Goal: Task Accomplishment & Management: Manage account settings

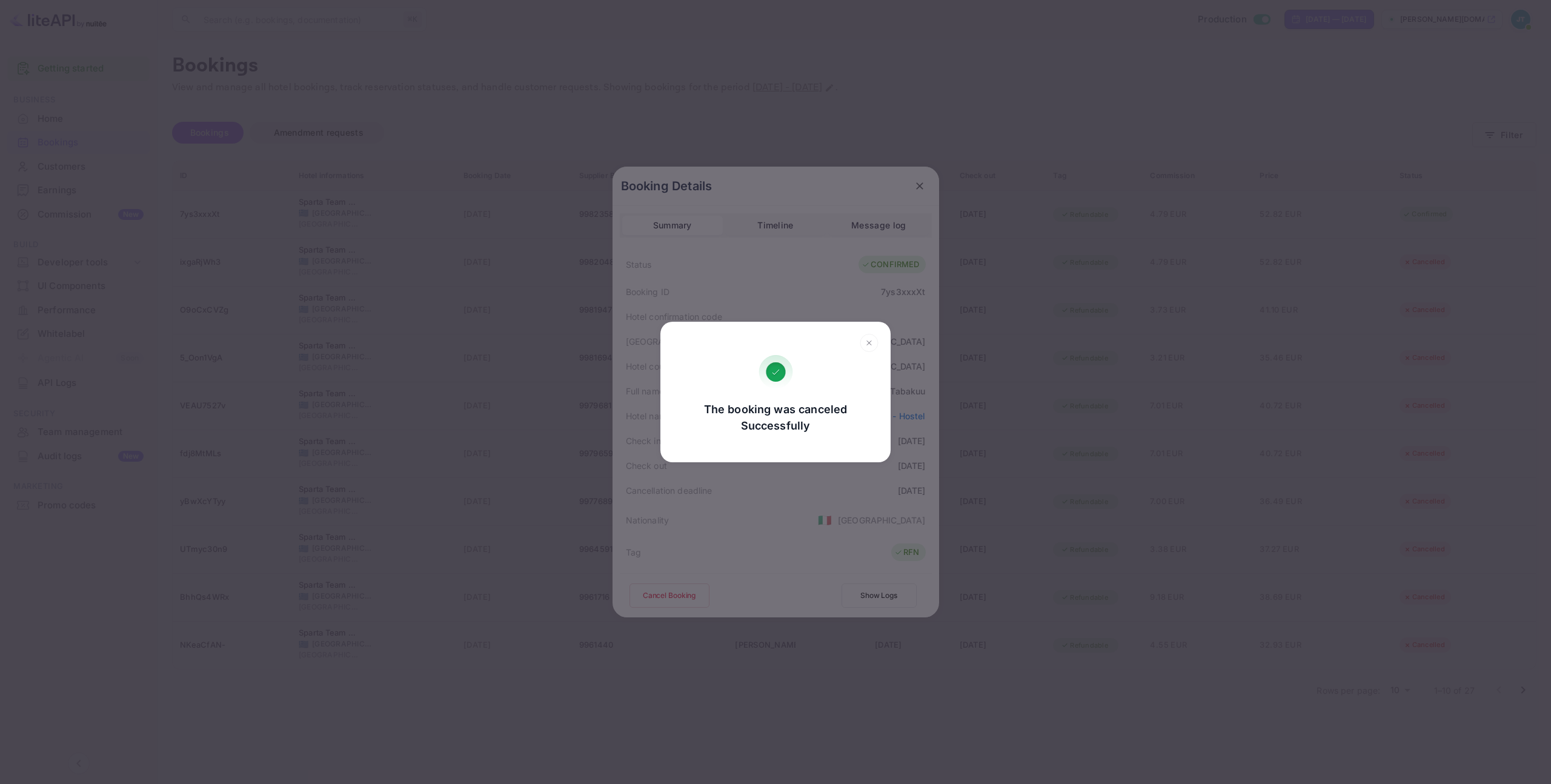
click at [909, 175] on div "The booking was canceled Successfully Go, back Yes, cancel" at bounding box center [775, 392] width 1551 height 784
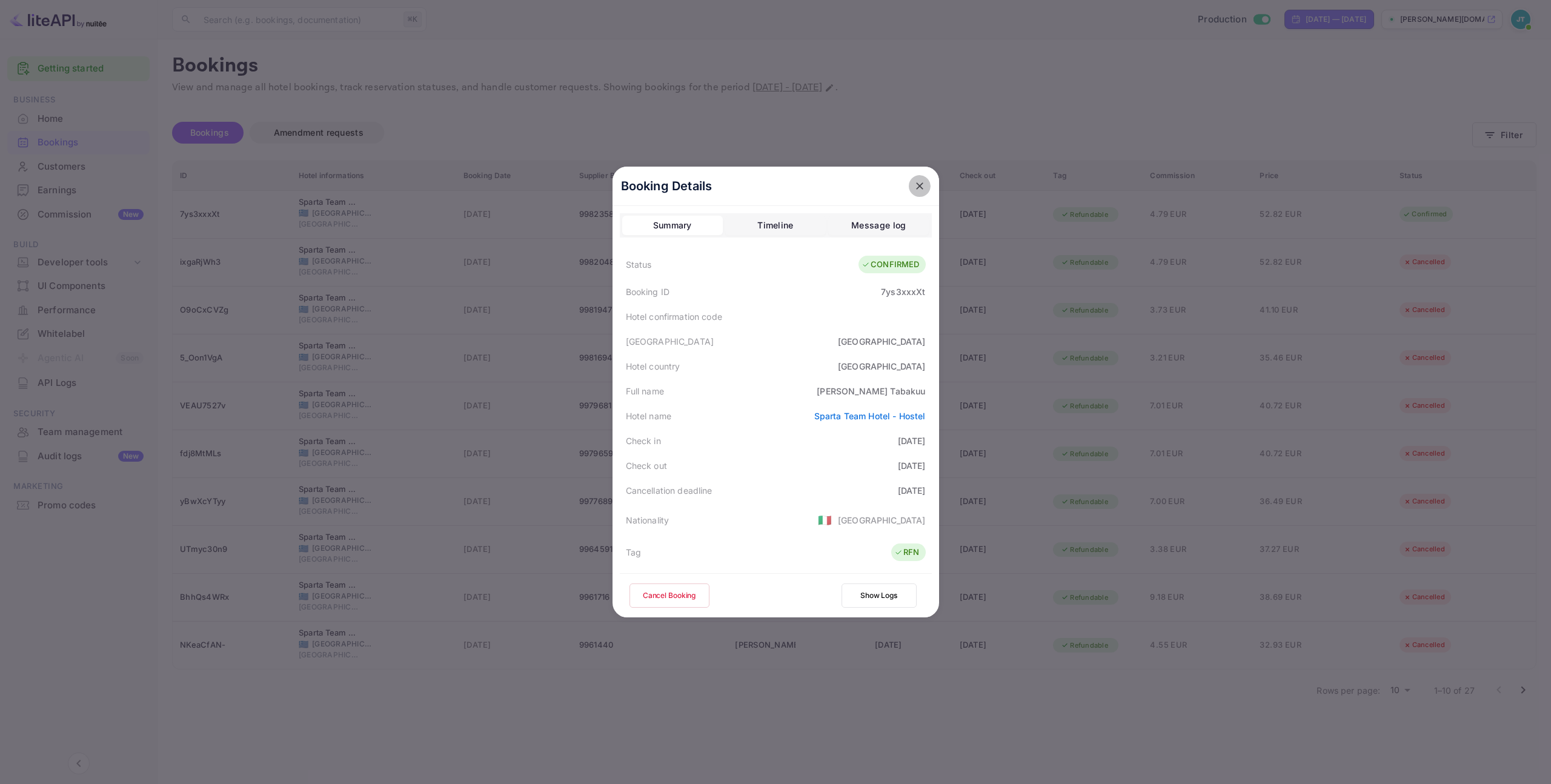
click at [917, 187] on icon "close" at bounding box center [920, 186] width 7 height 7
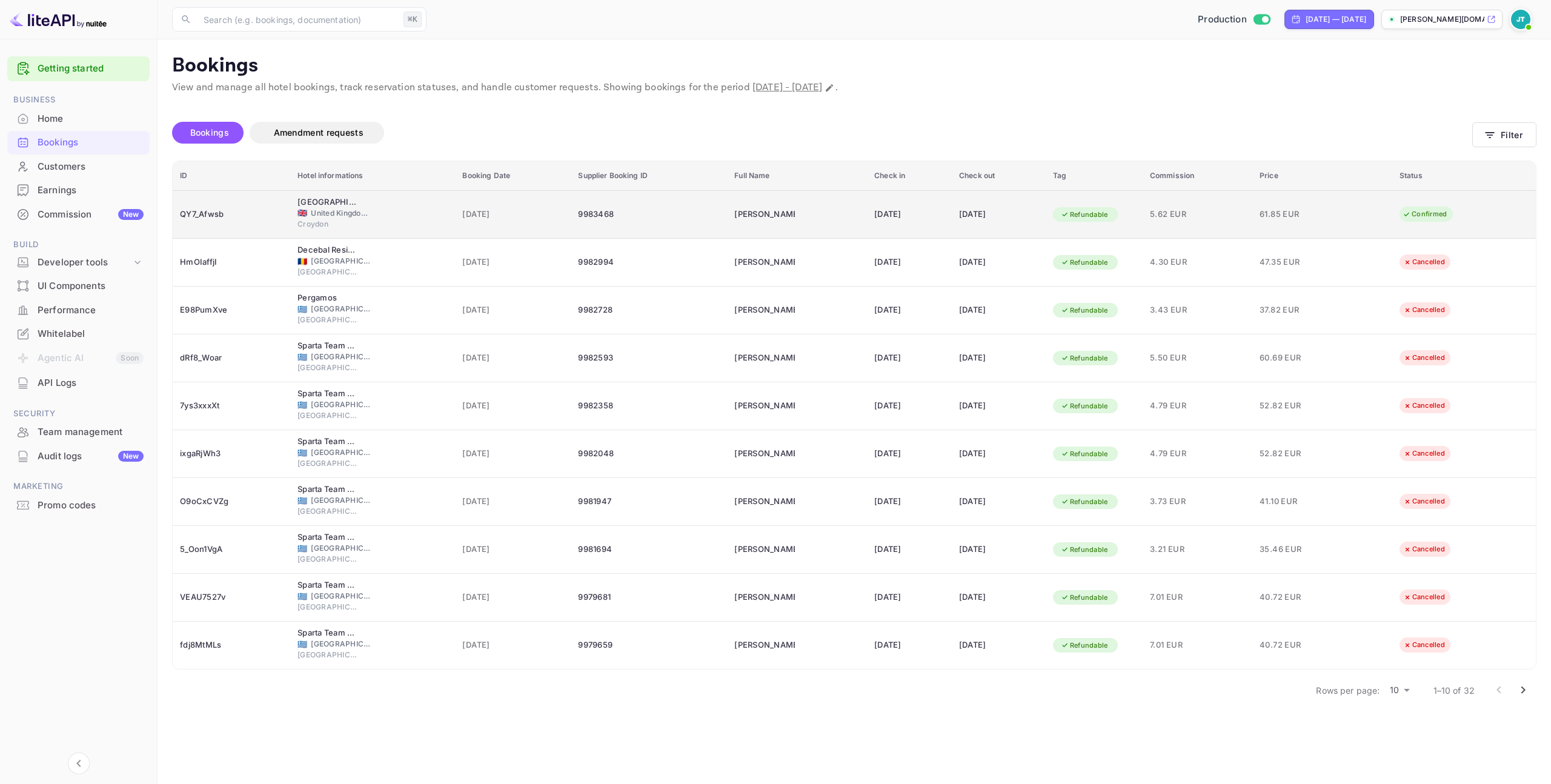
click at [414, 213] on div "🇬🇧 [GEOGRAPHIC_DATA] and [GEOGRAPHIC_DATA]" at bounding box center [373, 213] width 151 height 11
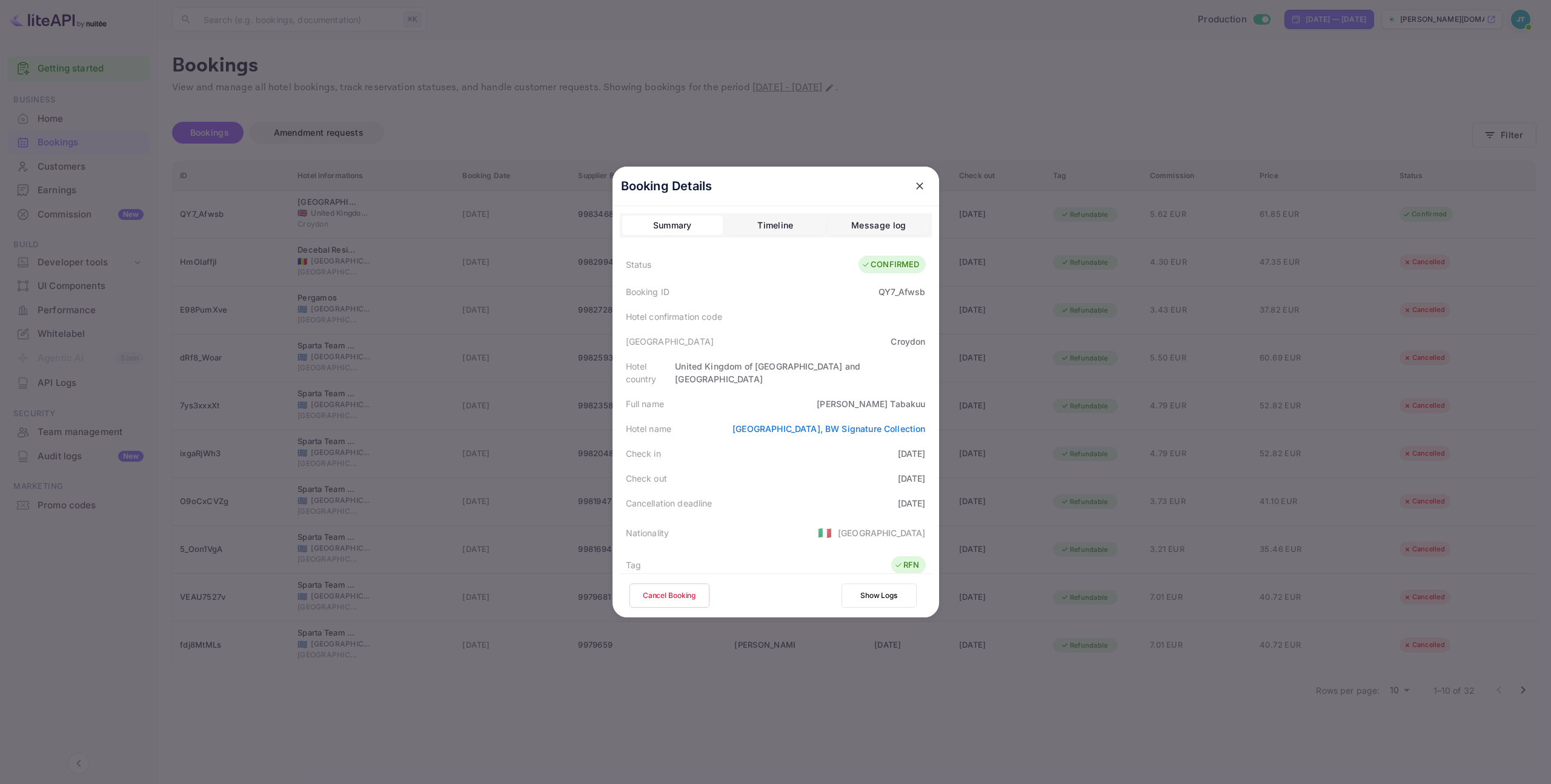
click at [671, 591] on button "Cancel Booking" at bounding box center [669, 595] width 80 height 24
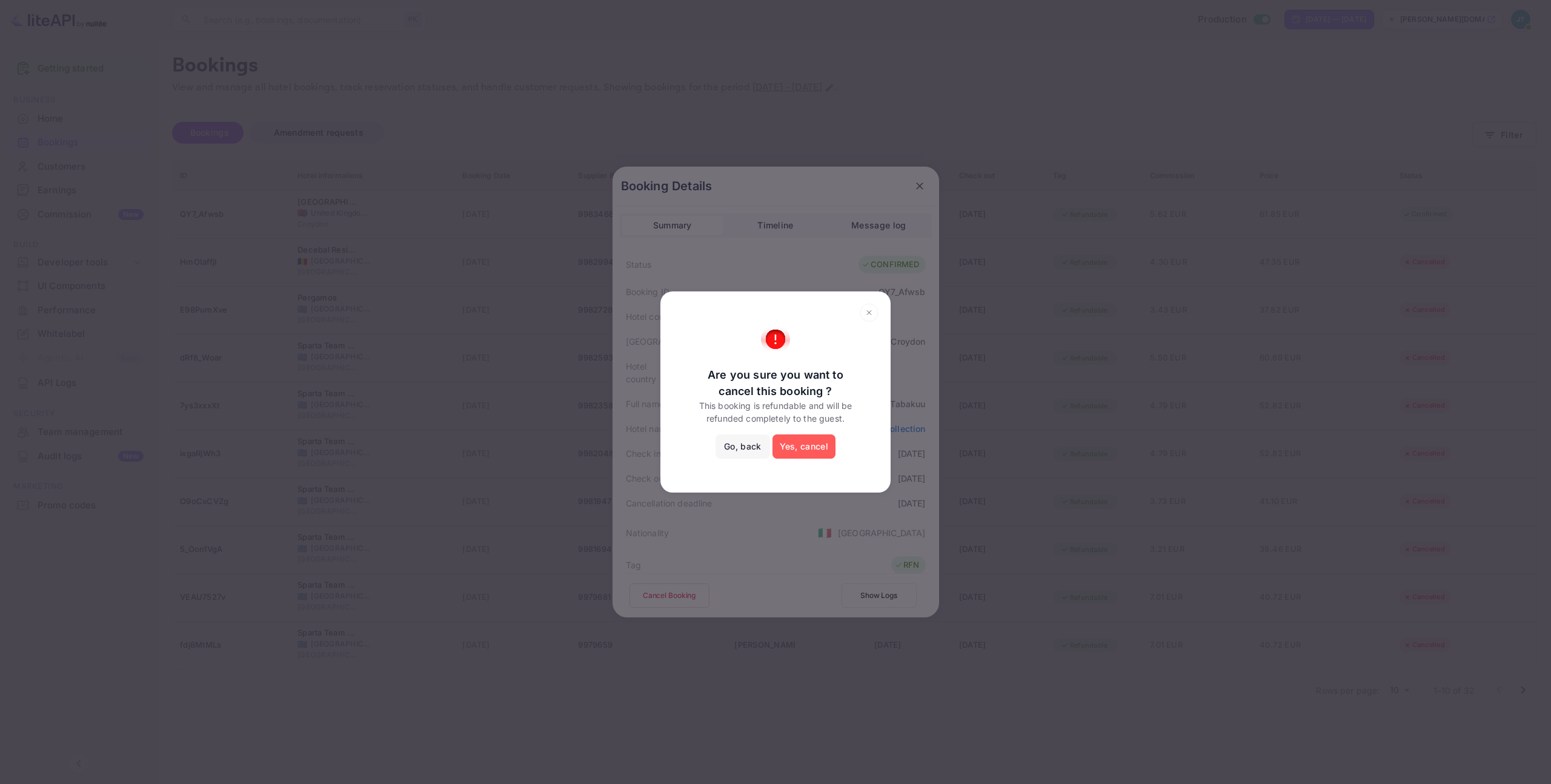
click at [799, 456] on button "Yes, cancel" at bounding box center [804, 447] width 63 height 24
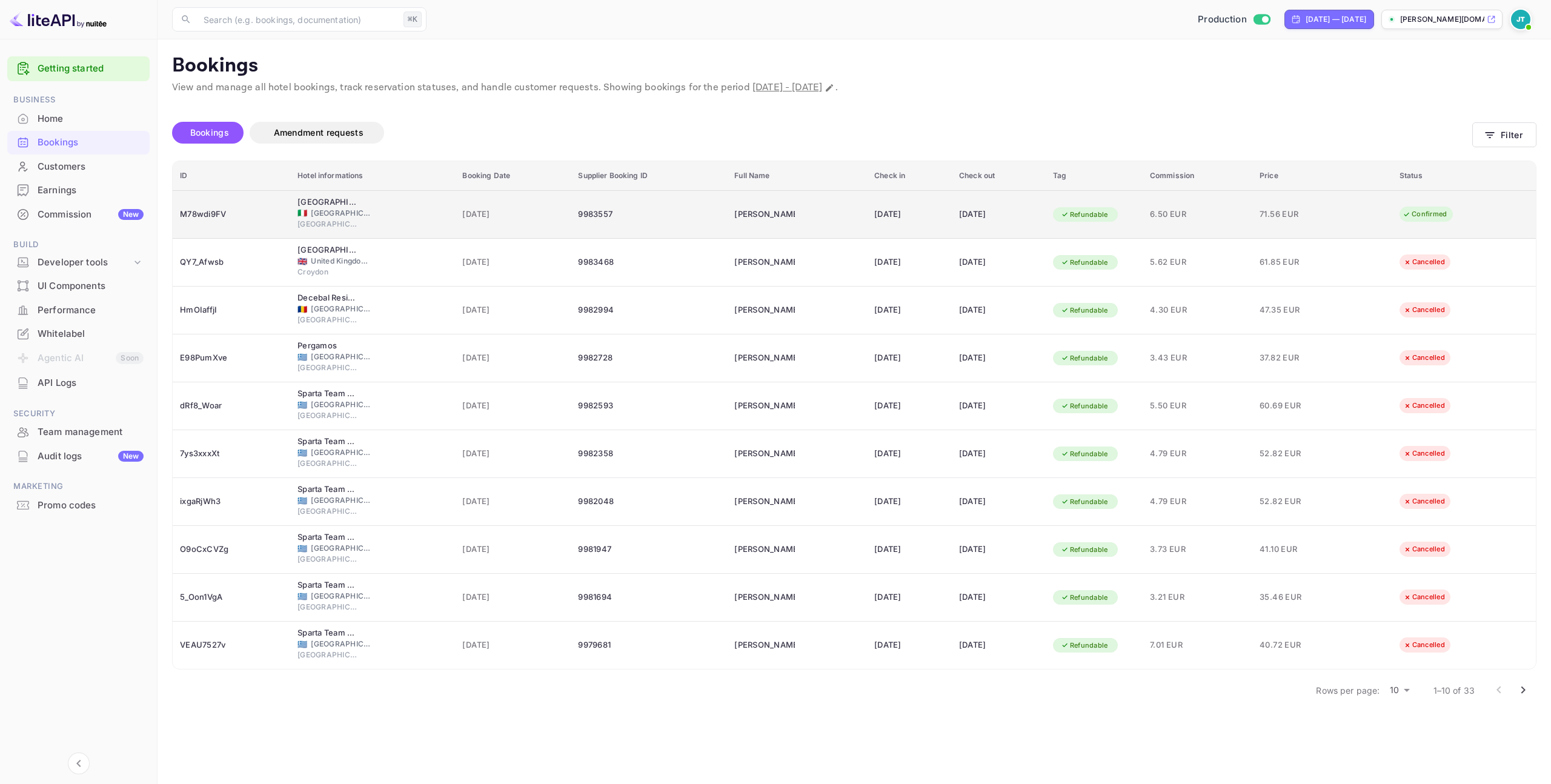
click at [1276, 212] on span "71.56 EUR" at bounding box center [1290, 214] width 60 height 13
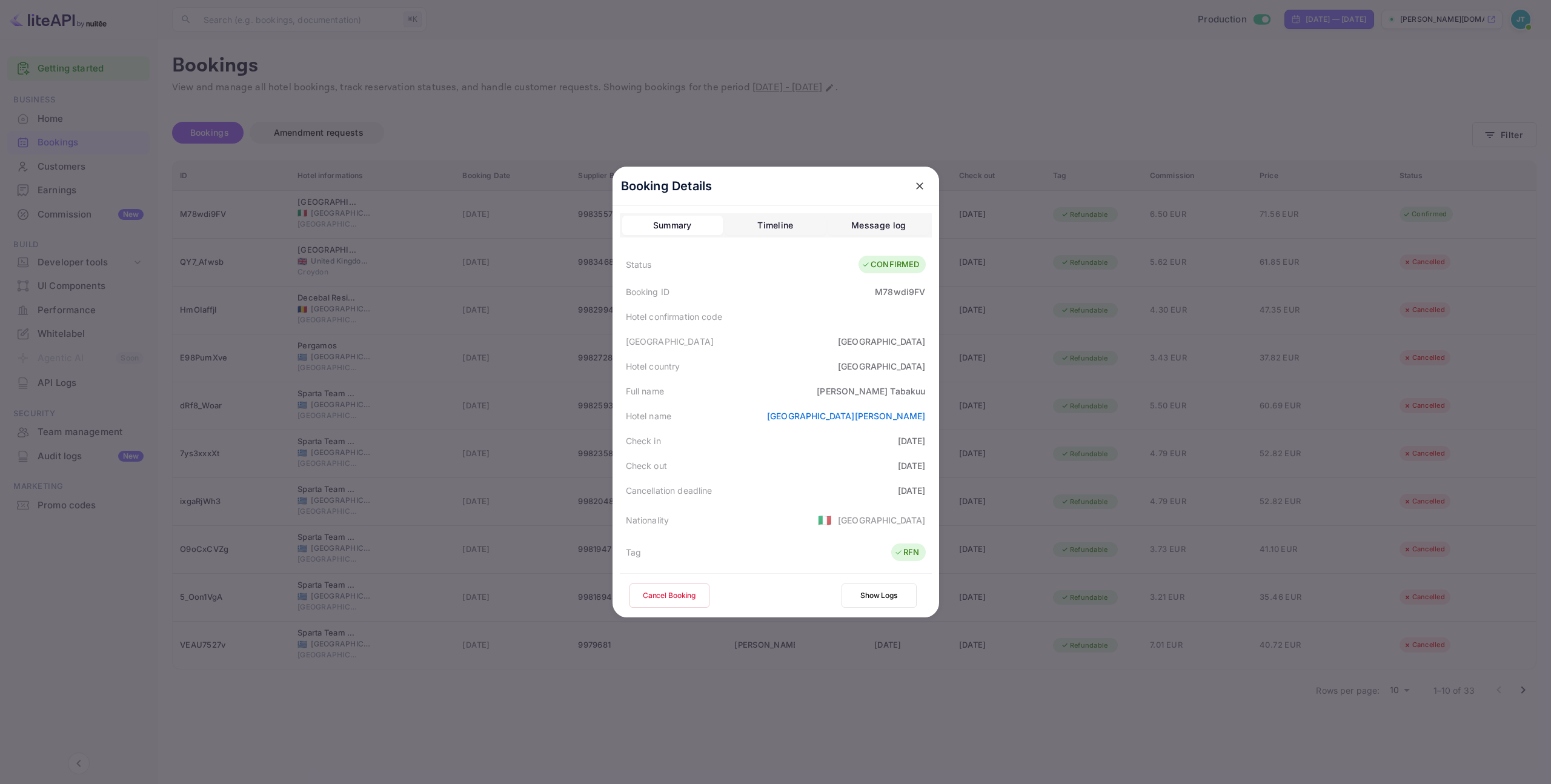
click at [674, 599] on button "Cancel Booking" at bounding box center [669, 595] width 80 height 24
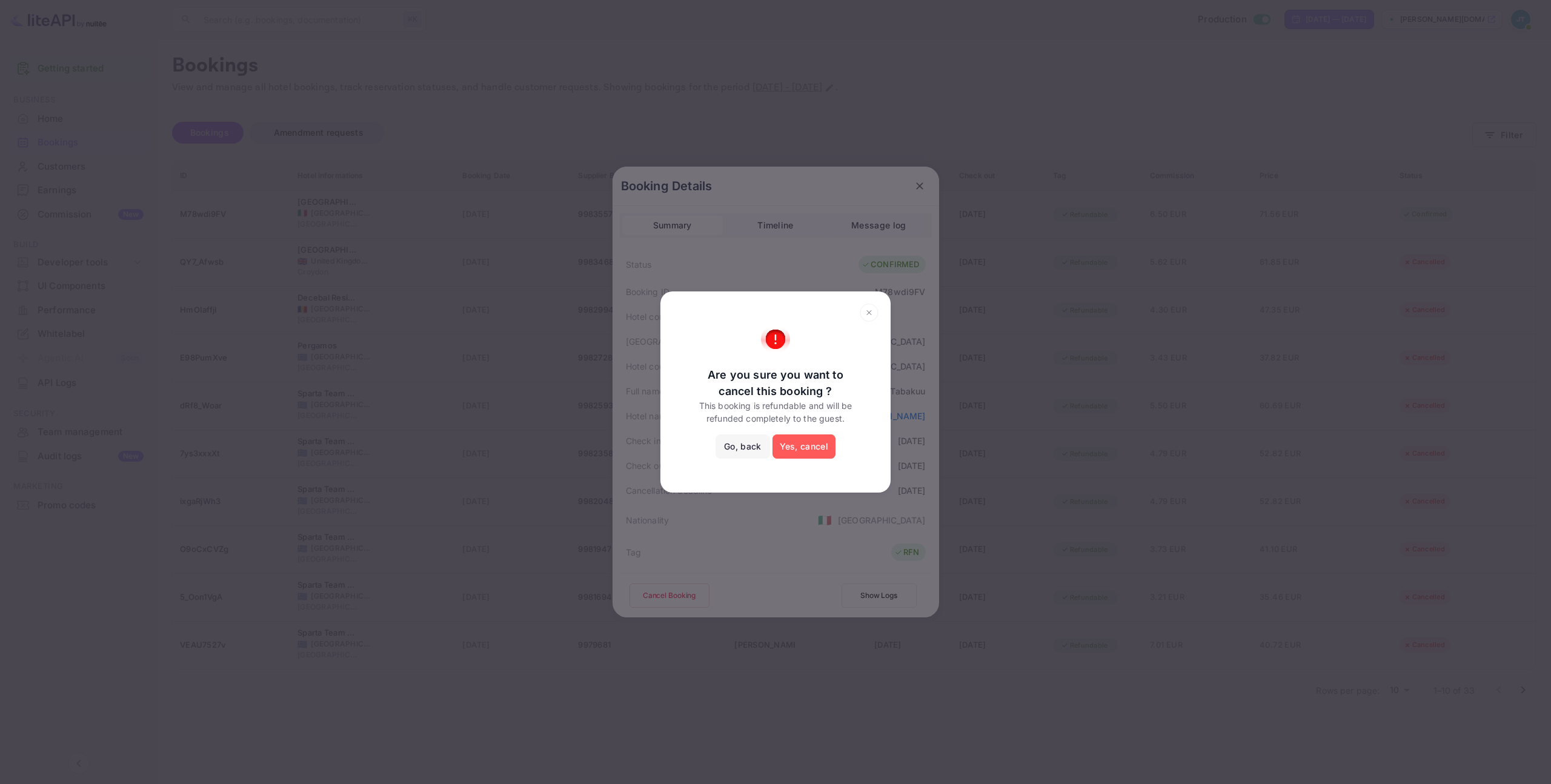
click at [809, 444] on button "Yes, cancel" at bounding box center [804, 447] width 63 height 24
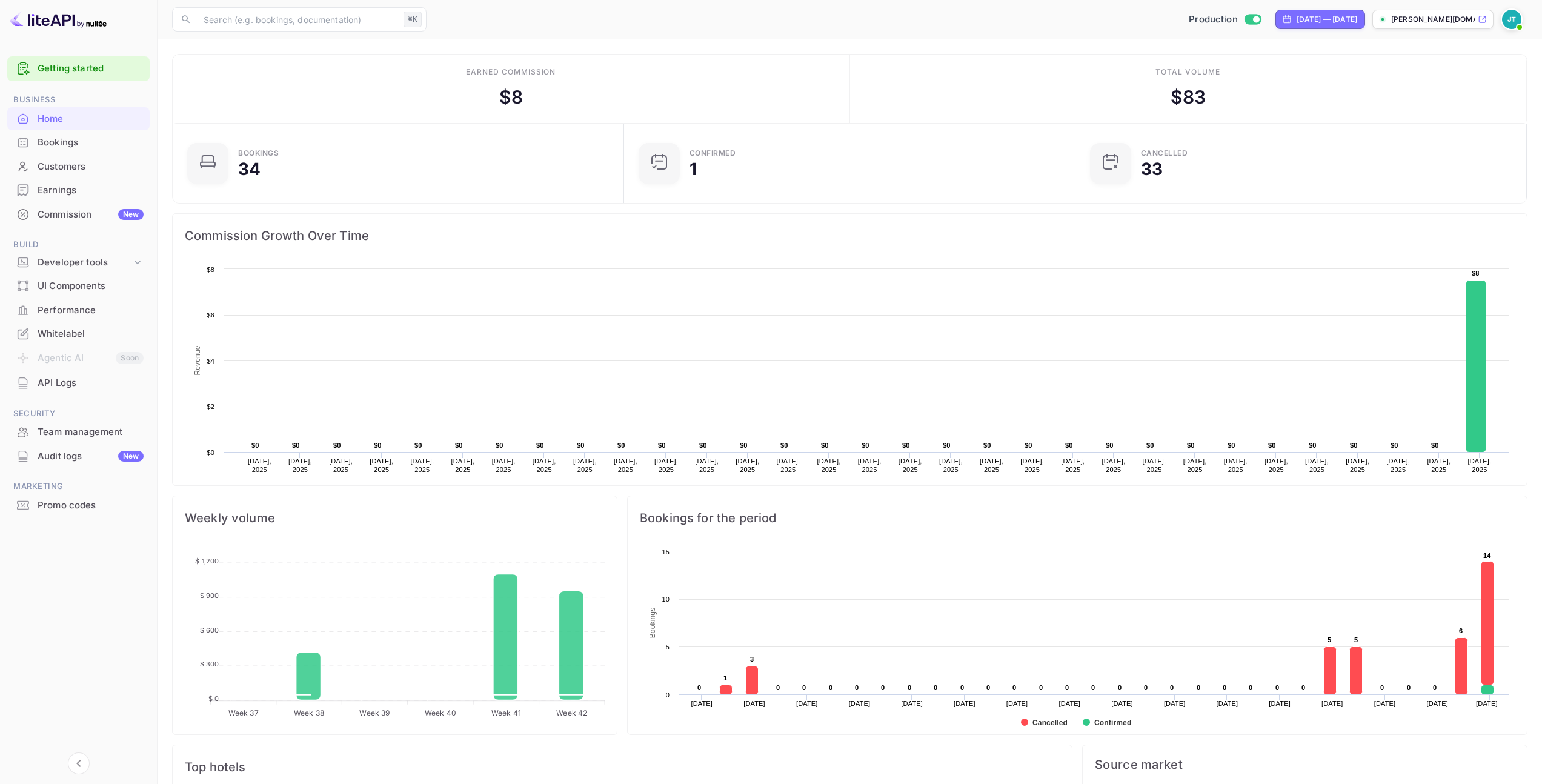
scroll to position [10, 10]
click at [103, 136] on div "Bookings" at bounding box center [90, 143] width 106 height 14
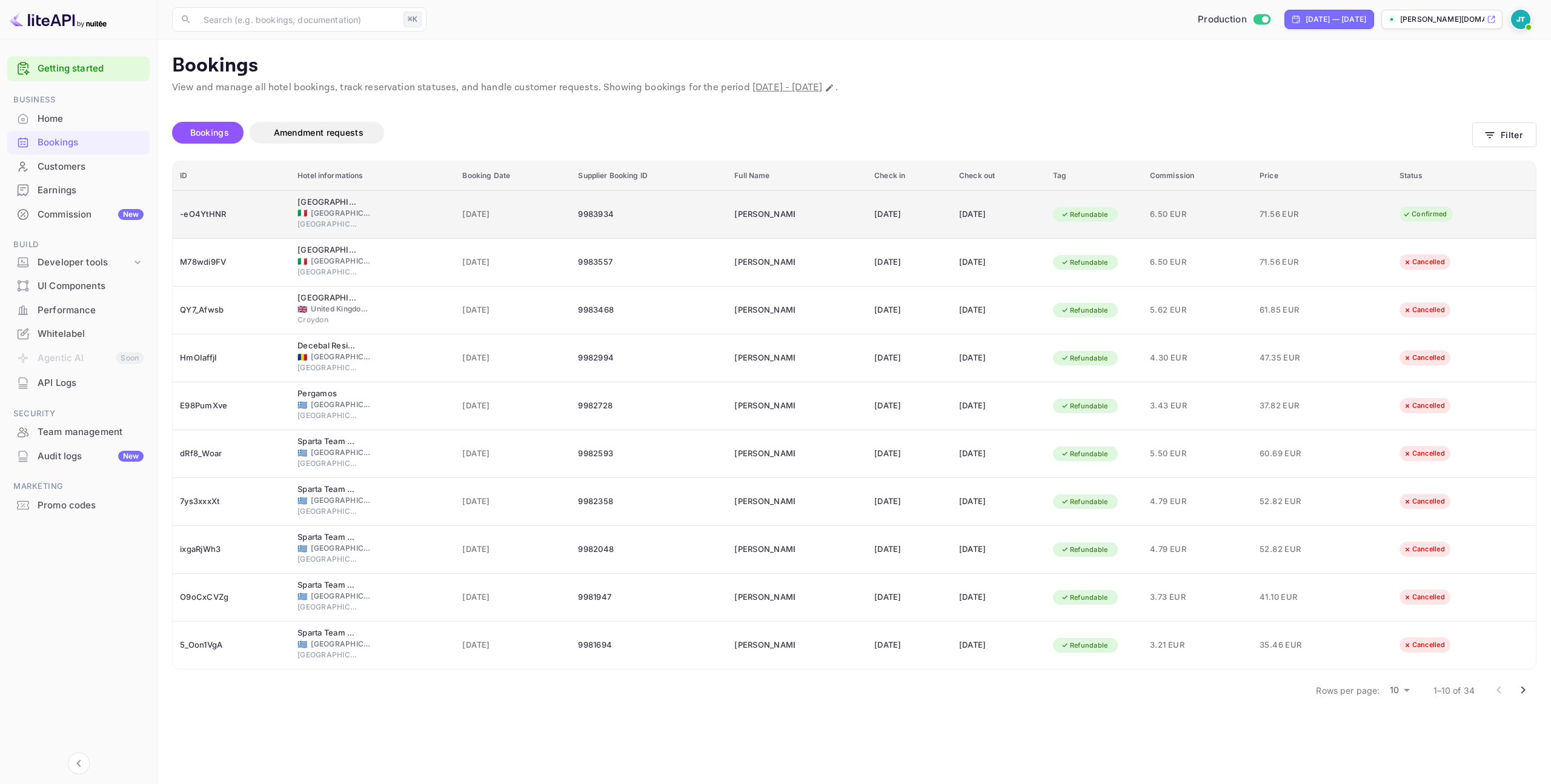
click at [952, 222] on td "[DATE]" at bounding box center [999, 214] width 94 height 48
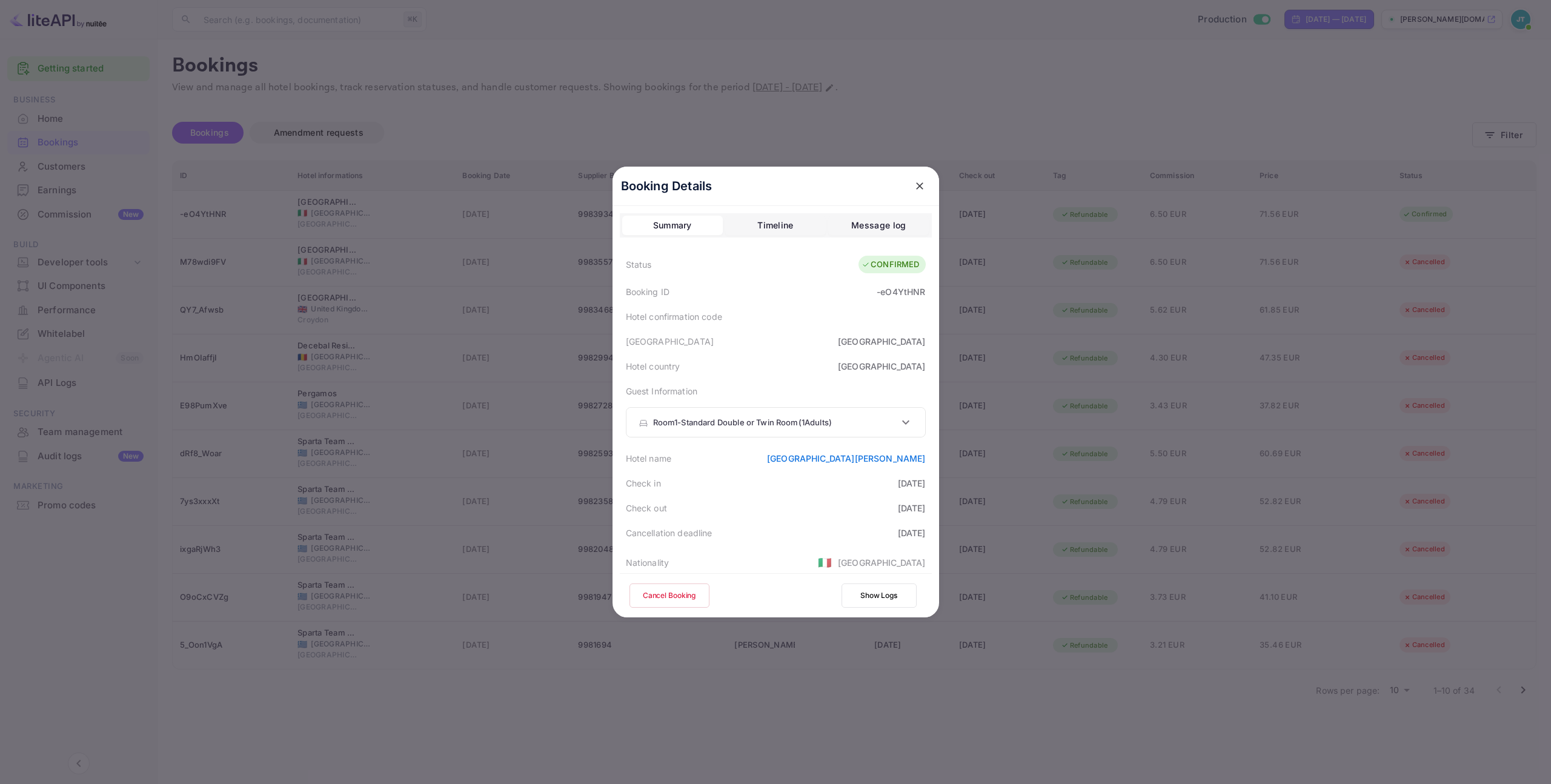
click at [681, 591] on button "Cancel Booking" at bounding box center [669, 595] width 80 height 24
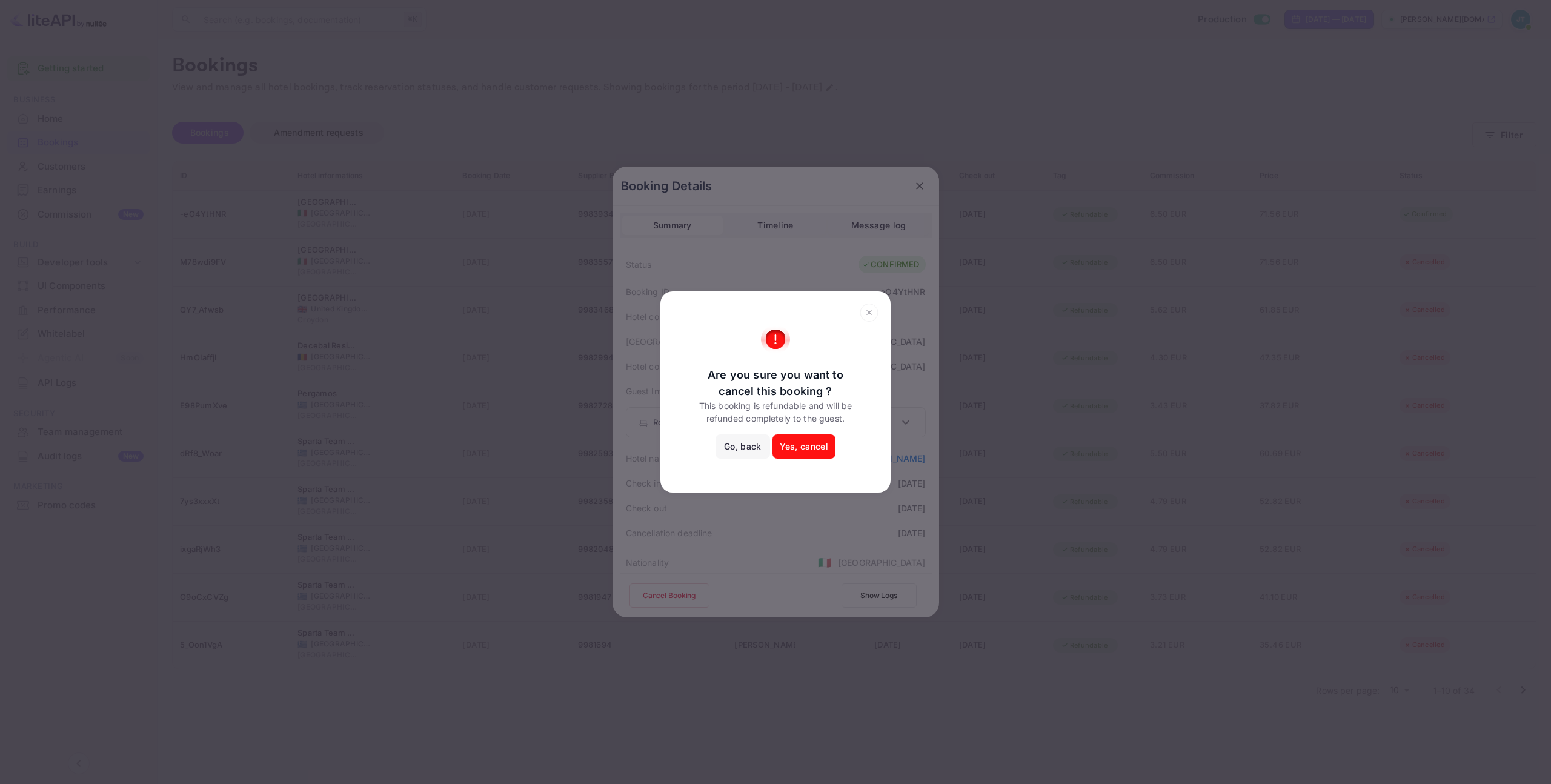
click at [804, 442] on button "Yes, cancel" at bounding box center [804, 447] width 63 height 24
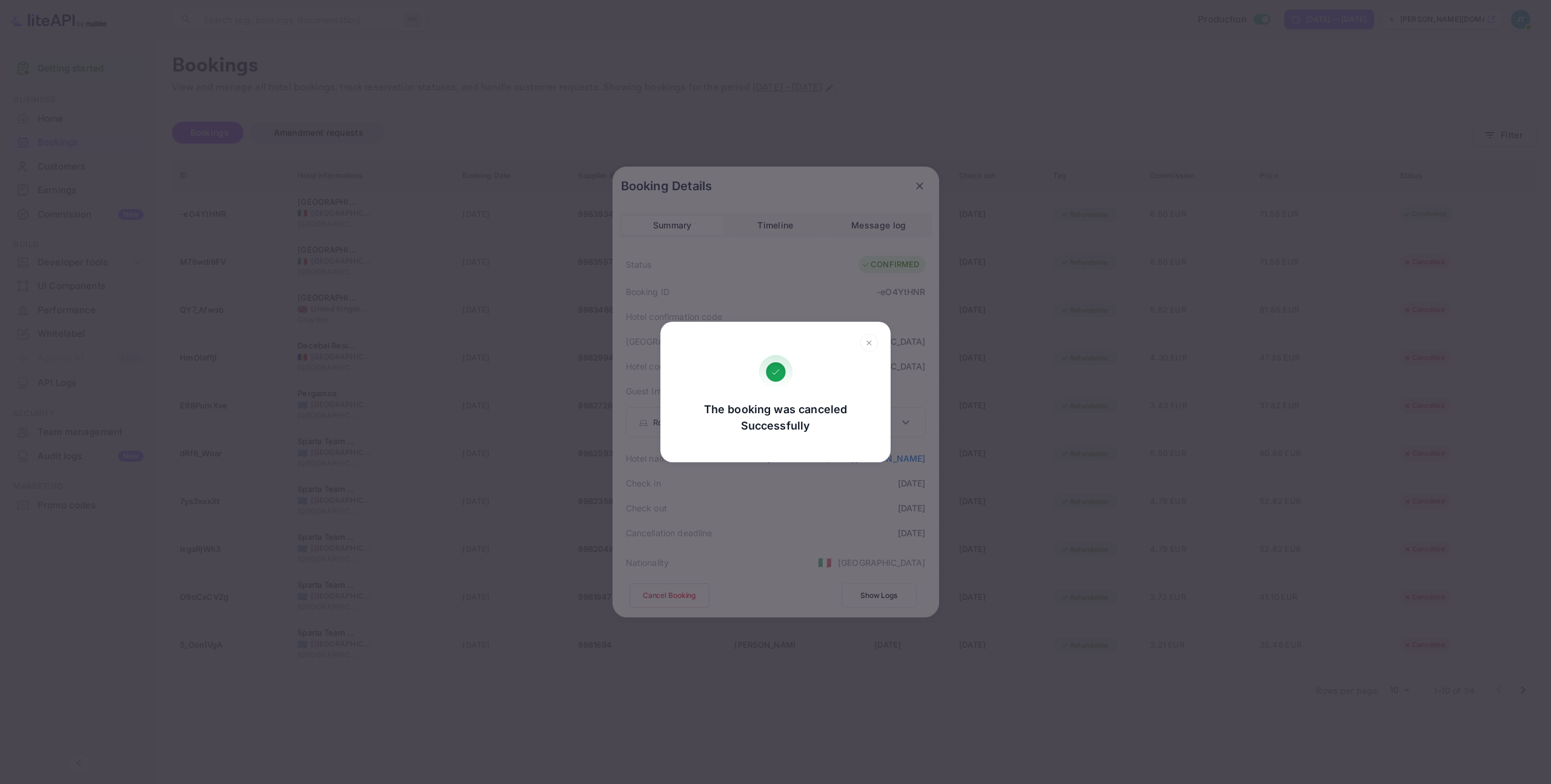
click at [871, 337] on icon at bounding box center [869, 343] width 18 height 18
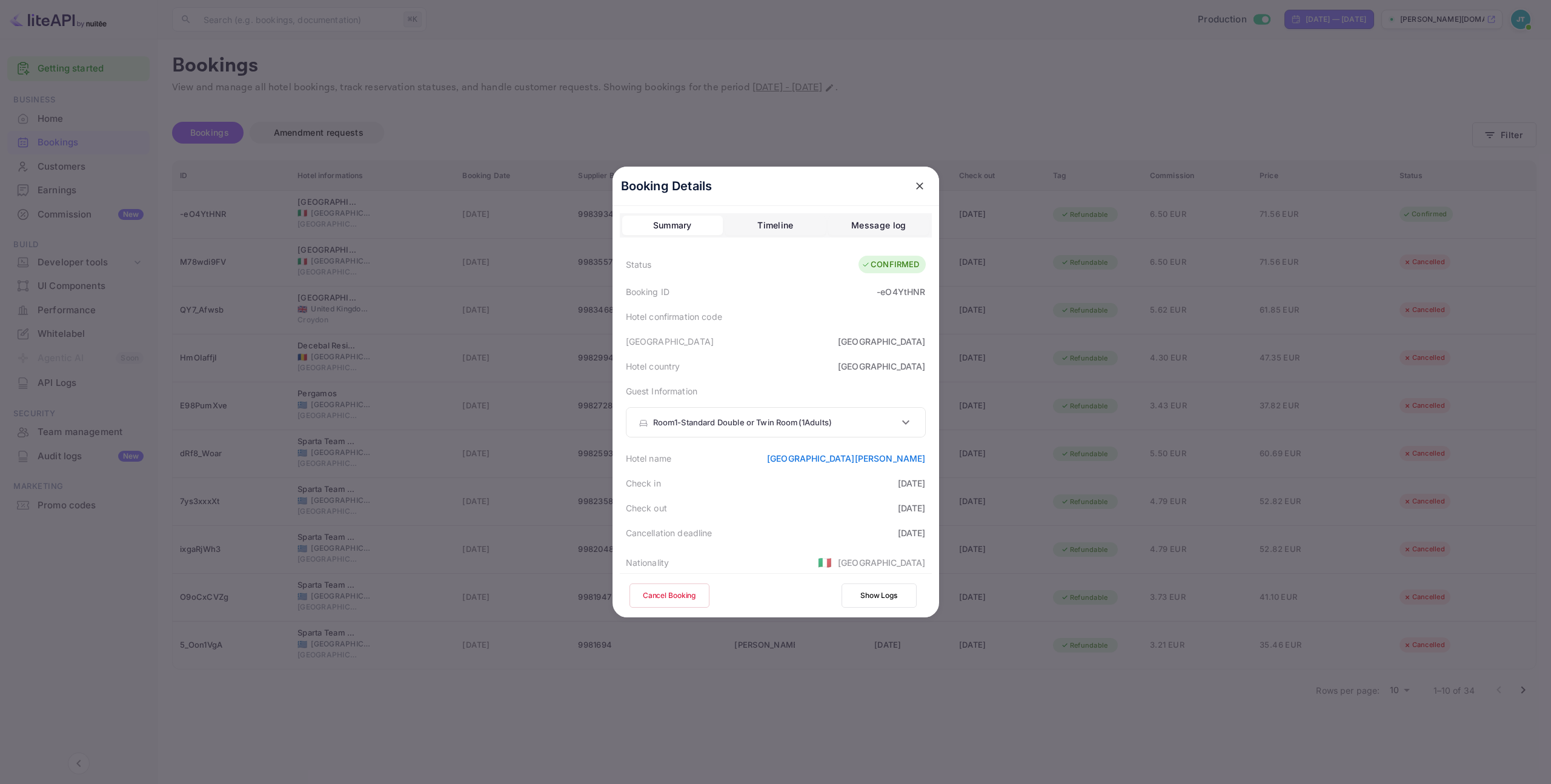
click at [916, 183] on icon "close" at bounding box center [919, 185] width 12 height 12
